Goal: Navigation & Orientation: Go to known website

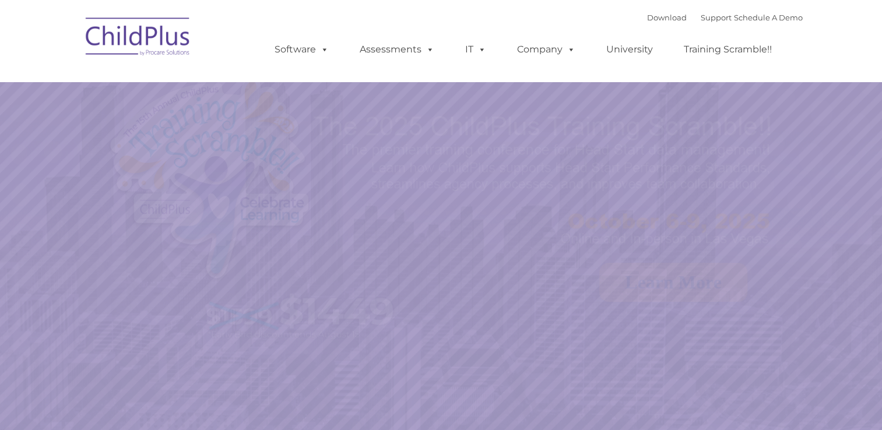
select select "MEDIUM"
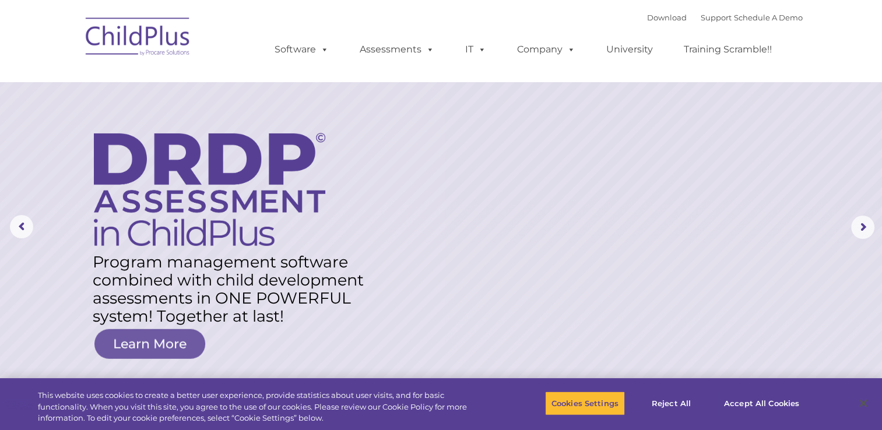
click at [115, 27] on img at bounding box center [138, 38] width 117 height 58
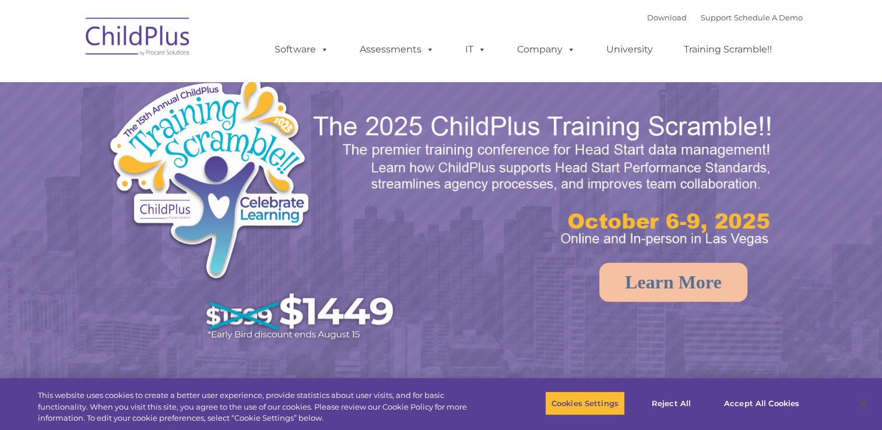
select select "MEDIUM"
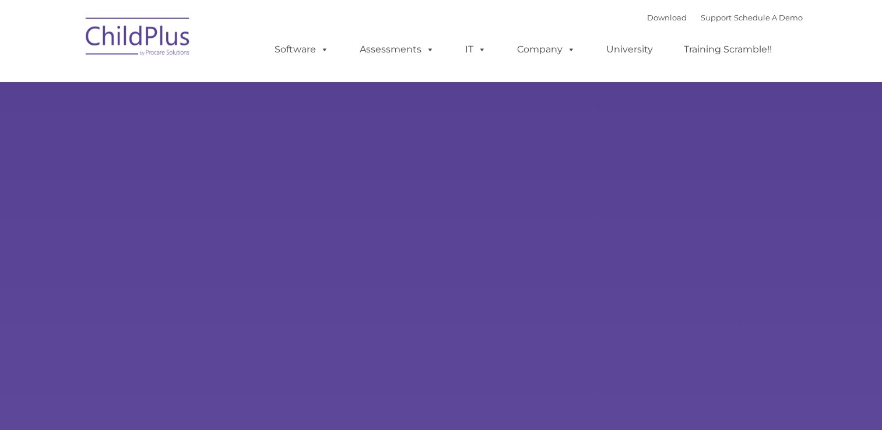
type input ""
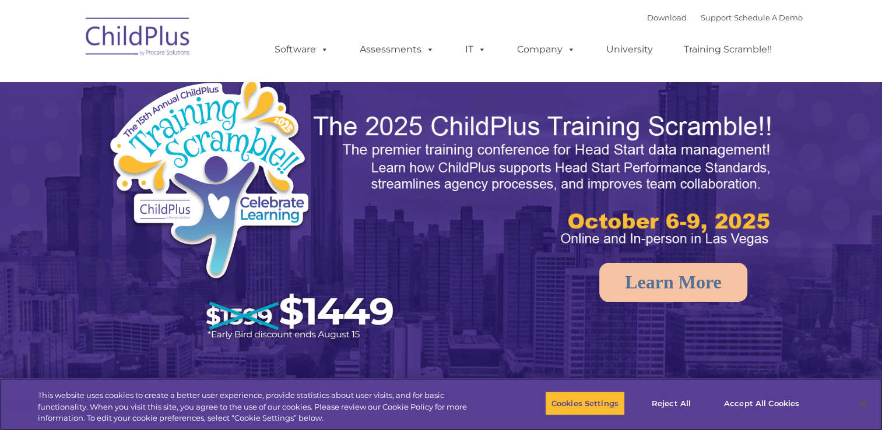
select select "MEDIUM"
